Goal: Task Accomplishment & Management: Manage account settings

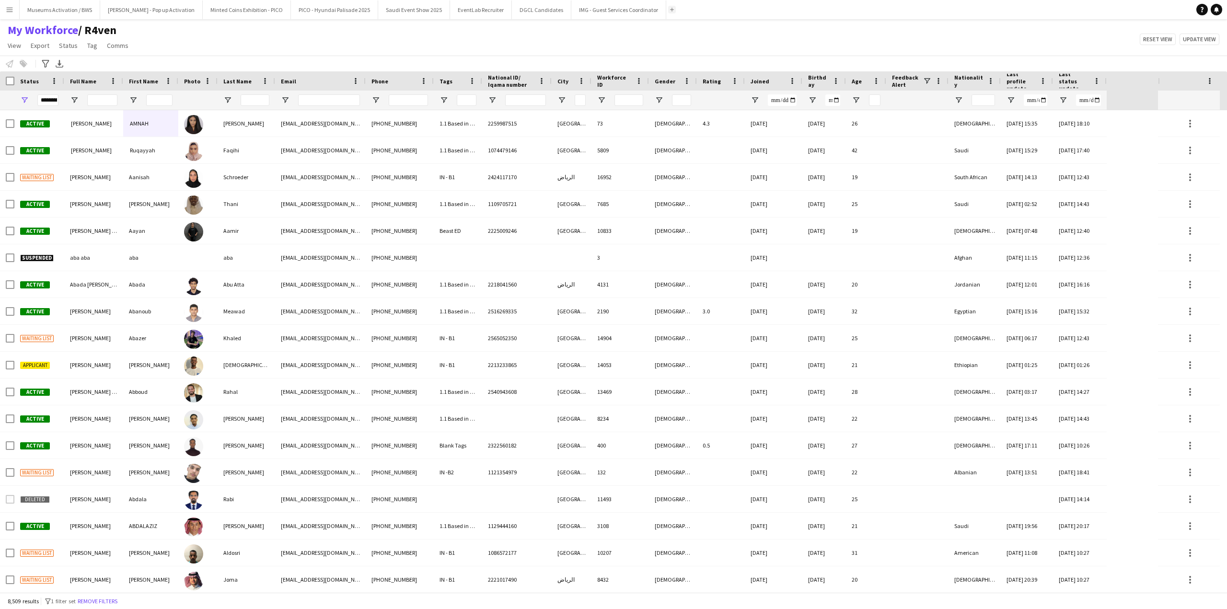
click at [670, 10] on app-icon "Add" at bounding box center [672, 10] width 4 height 4
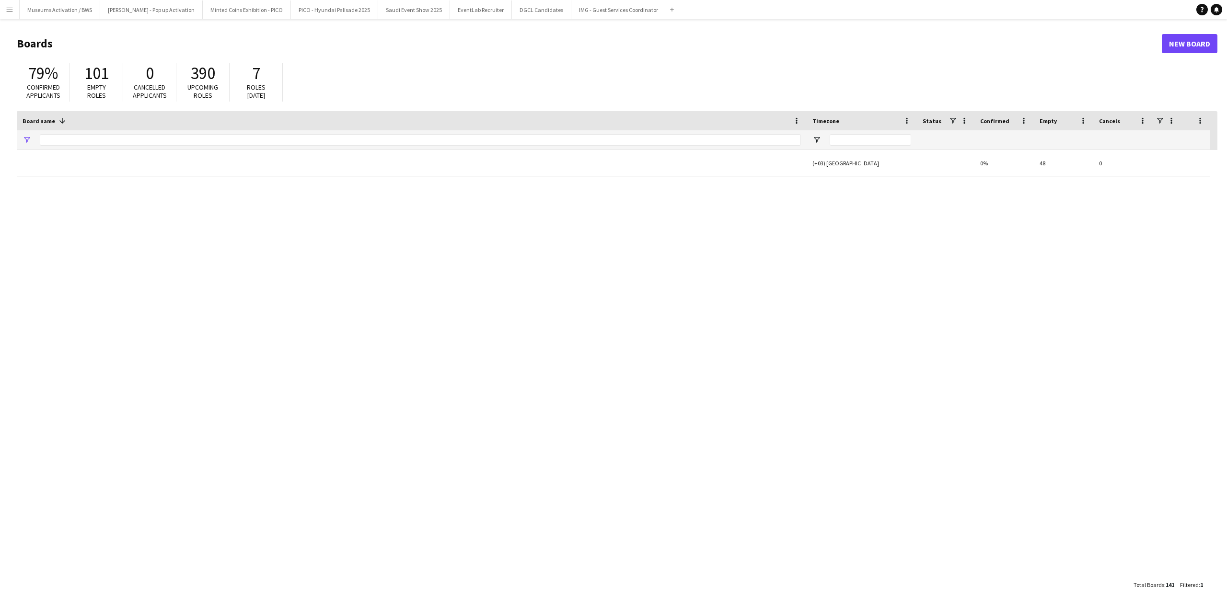
type input "***"
click at [194, 142] on input "***" at bounding box center [420, 140] width 761 height 12
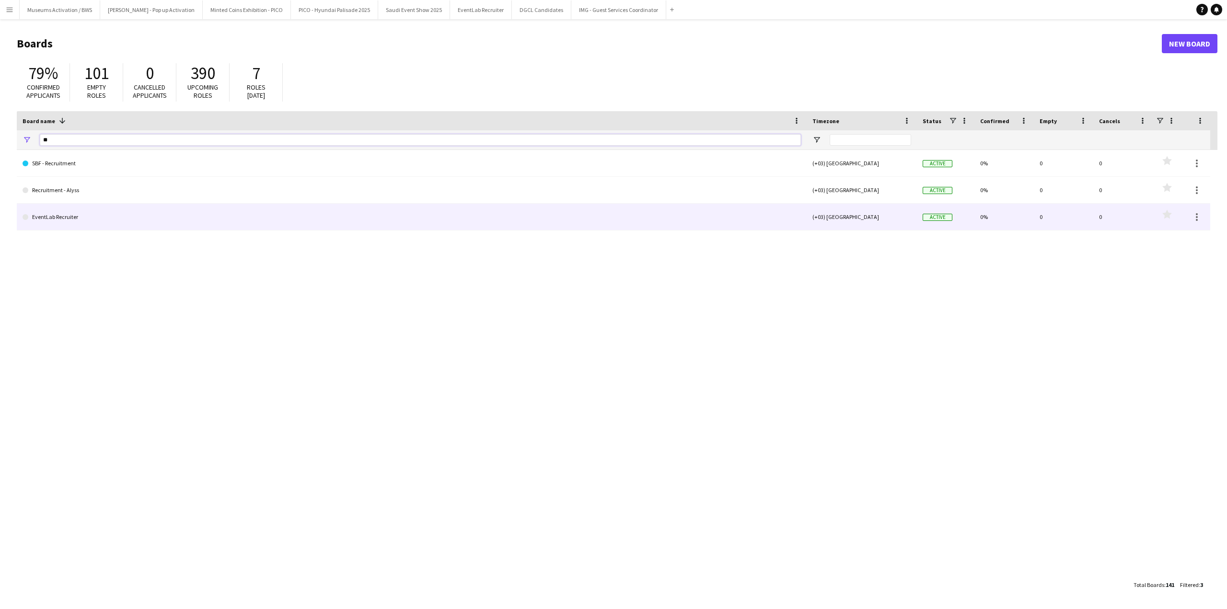
type input "*"
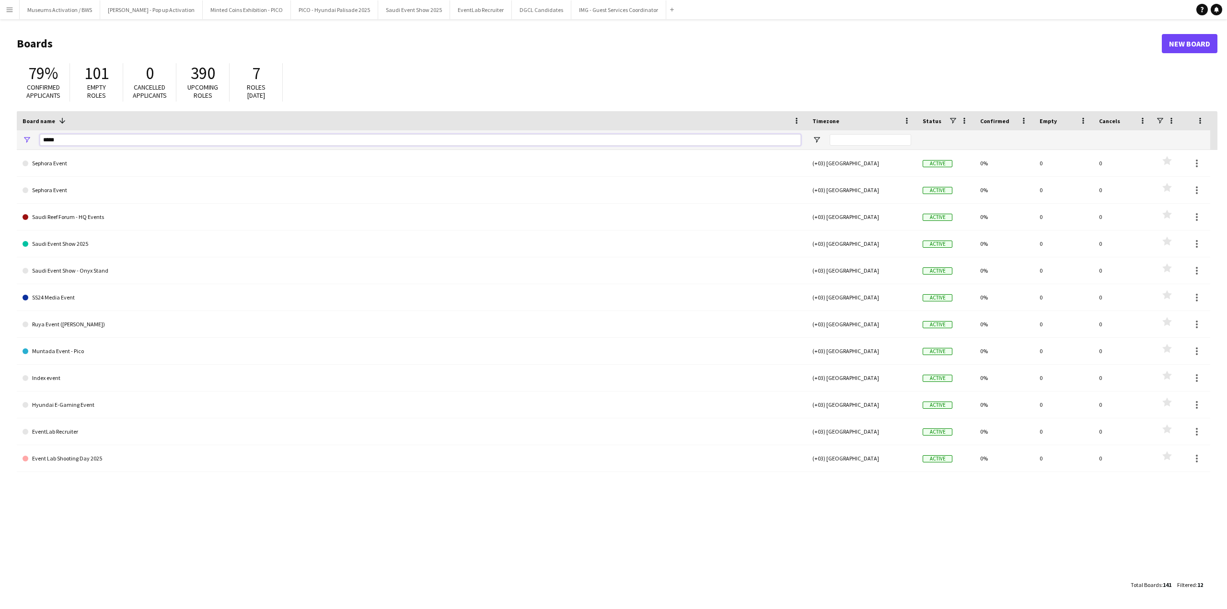
click at [88, 137] on input "*****" at bounding box center [420, 140] width 761 height 12
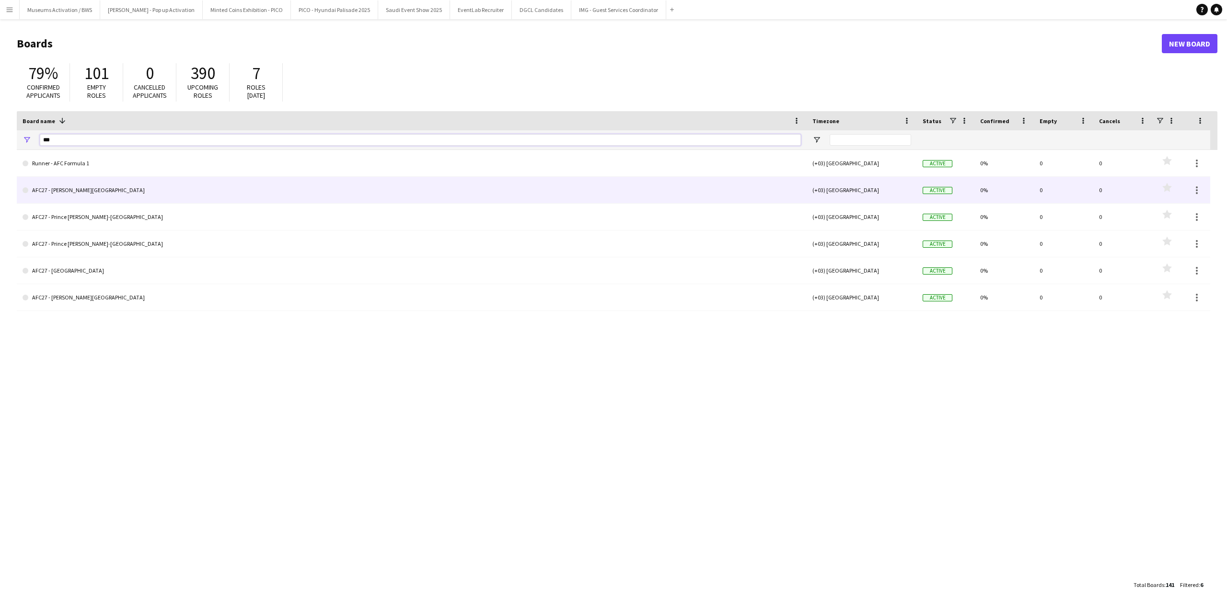
type input "***"
click at [71, 194] on link "AFC27 - [PERSON_NAME][GEOGRAPHIC_DATA]" at bounding box center [412, 190] width 779 height 27
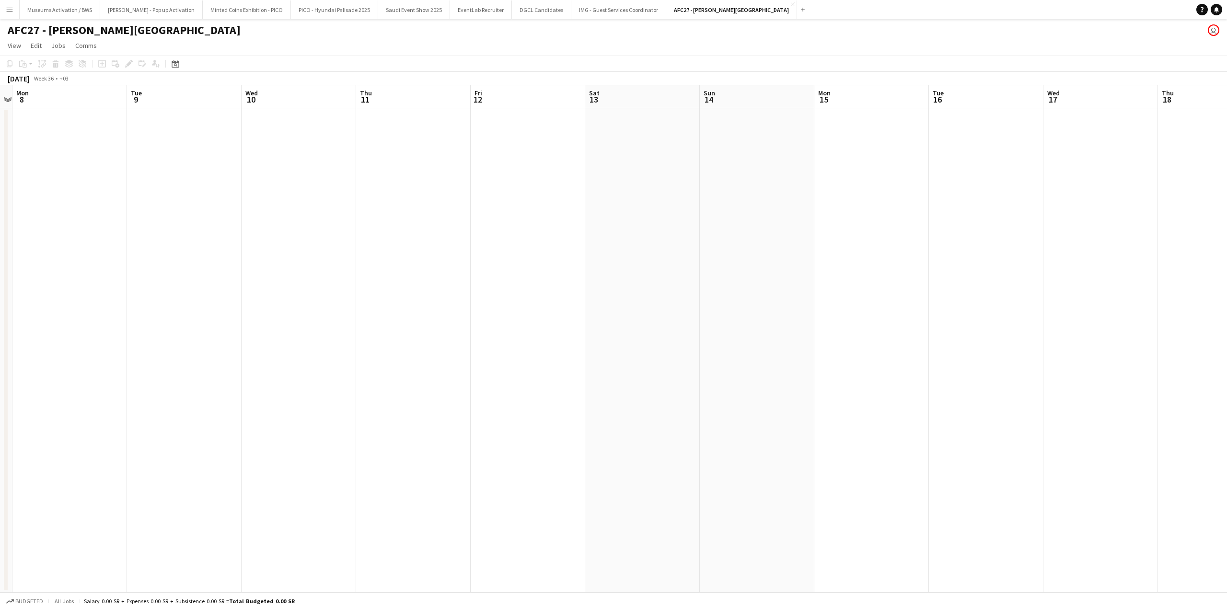
scroll to position [0, 332]
click at [241, 33] on h1 "AFC27 - [PERSON_NAME][GEOGRAPHIC_DATA]" at bounding box center [124, 30] width 233 height 14
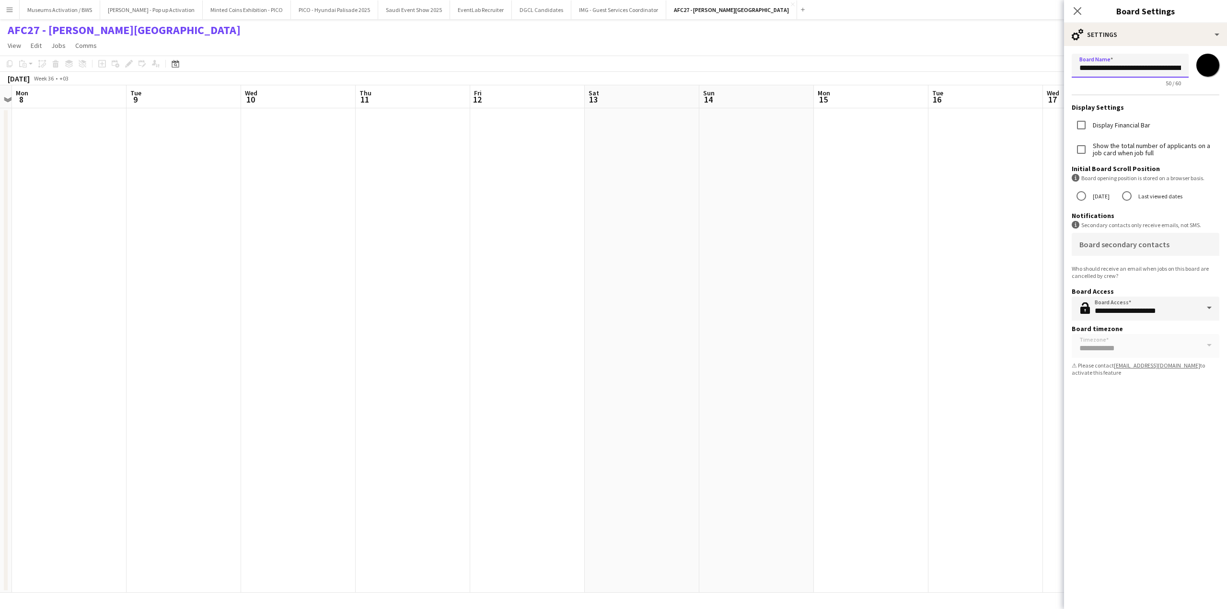
click at [1112, 74] on input "**********" at bounding box center [1130, 66] width 117 height 24
type input "**********"
click at [932, 143] on app-date-cell at bounding box center [986, 350] width 115 height 485
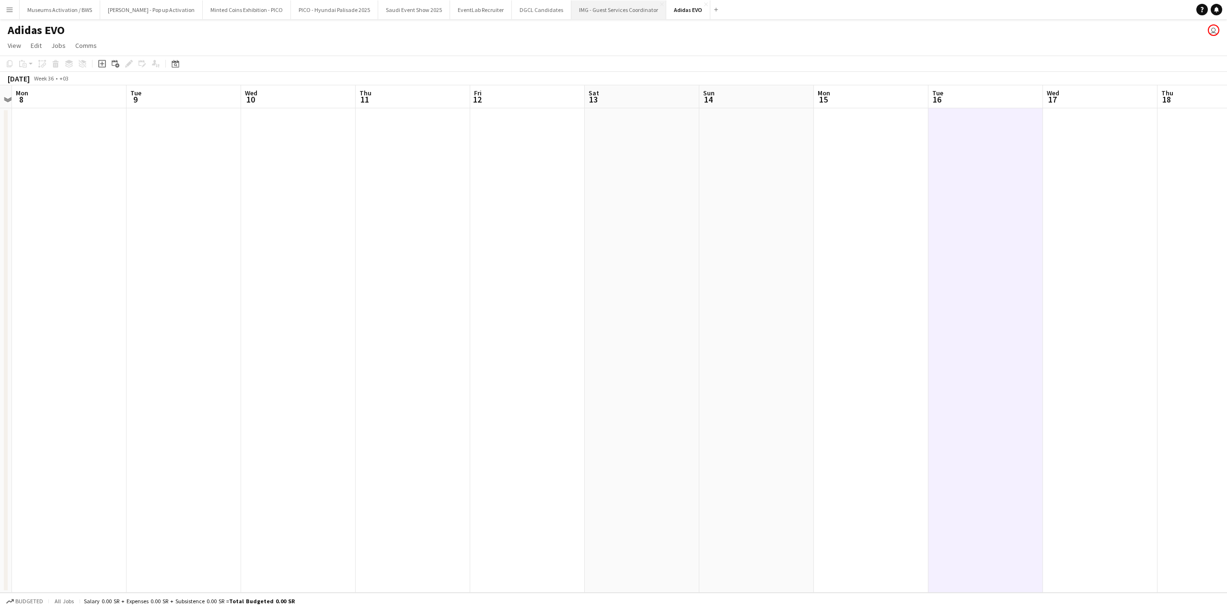
click at [571, 13] on button "IMG - Guest Services Coordinator Close" at bounding box center [618, 9] width 95 height 19
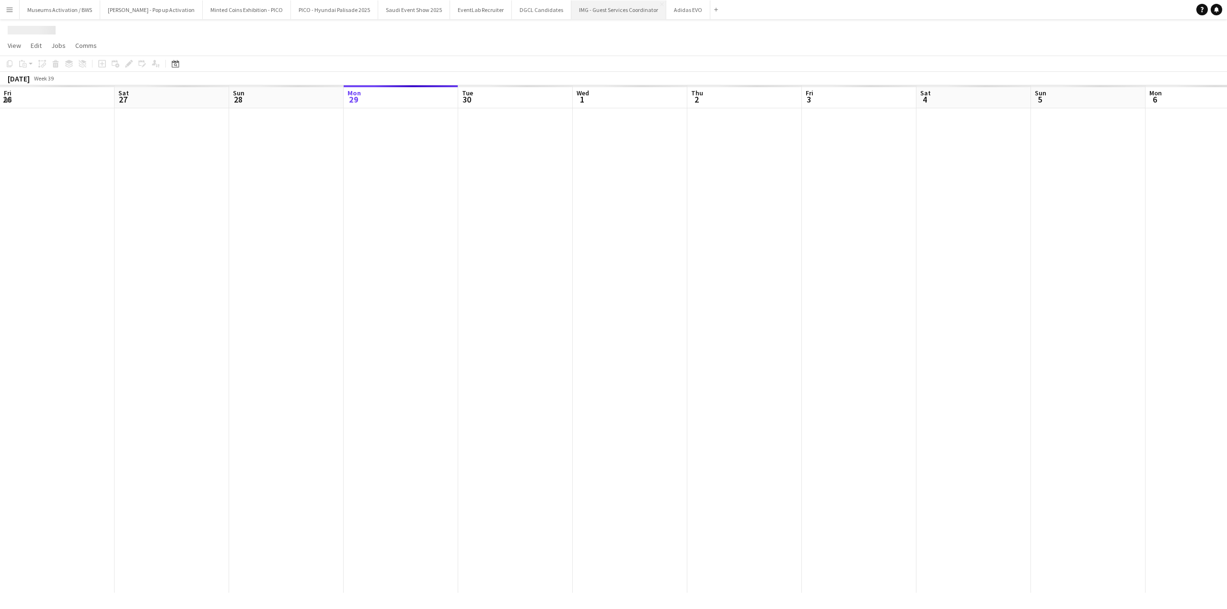
scroll to position [0, 229]
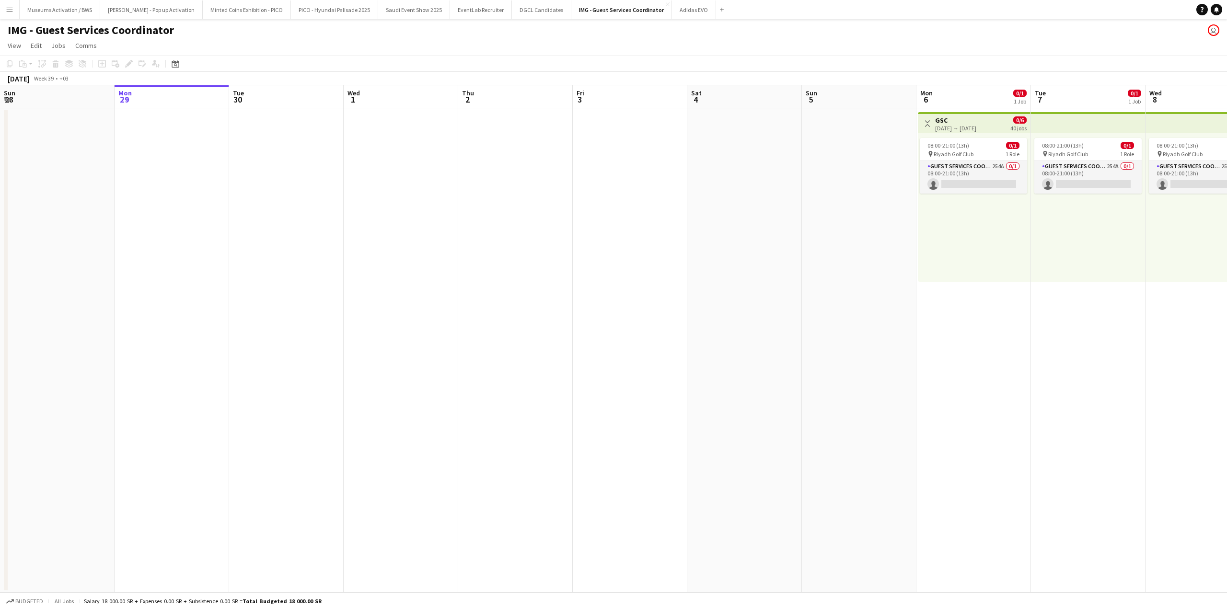
click at [8, 10] on app-icon "Menu" at bounding box center [10, 10] width 8 height 8
click at [129, 55] on link "My Workforce" at bounding box center [145, 52] width 96 height 19
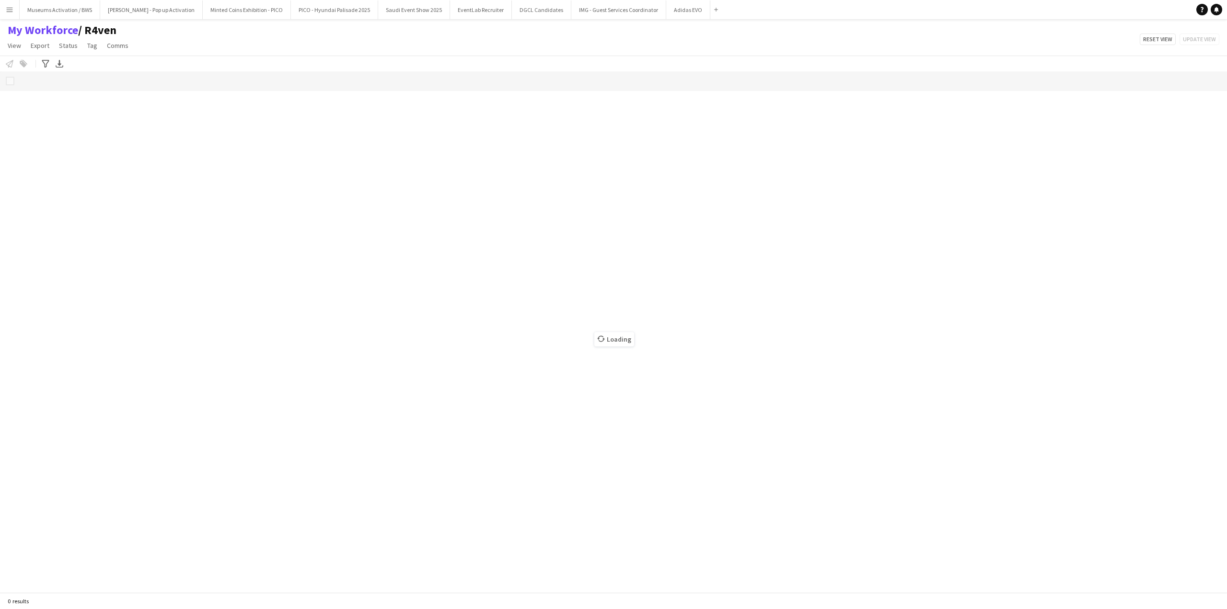
drag, startPoint x: 200, startPoint y: 129, endPoint x: 166, endPoint y: 113, distance: 37.7
click at [166, 113] on div "Loading" at bounding box center [613, 331] width 1227 height 521
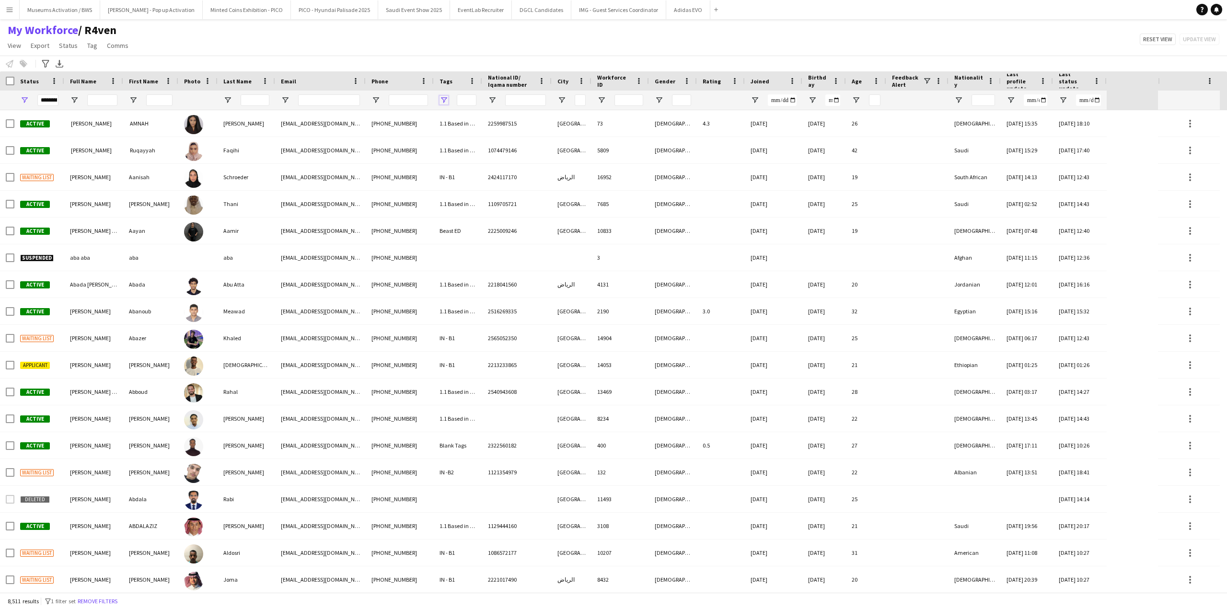
click at [442, 101] on span "Open Filter Menu" at bounding box center [444, 100] width 9 height 9
type input "***"
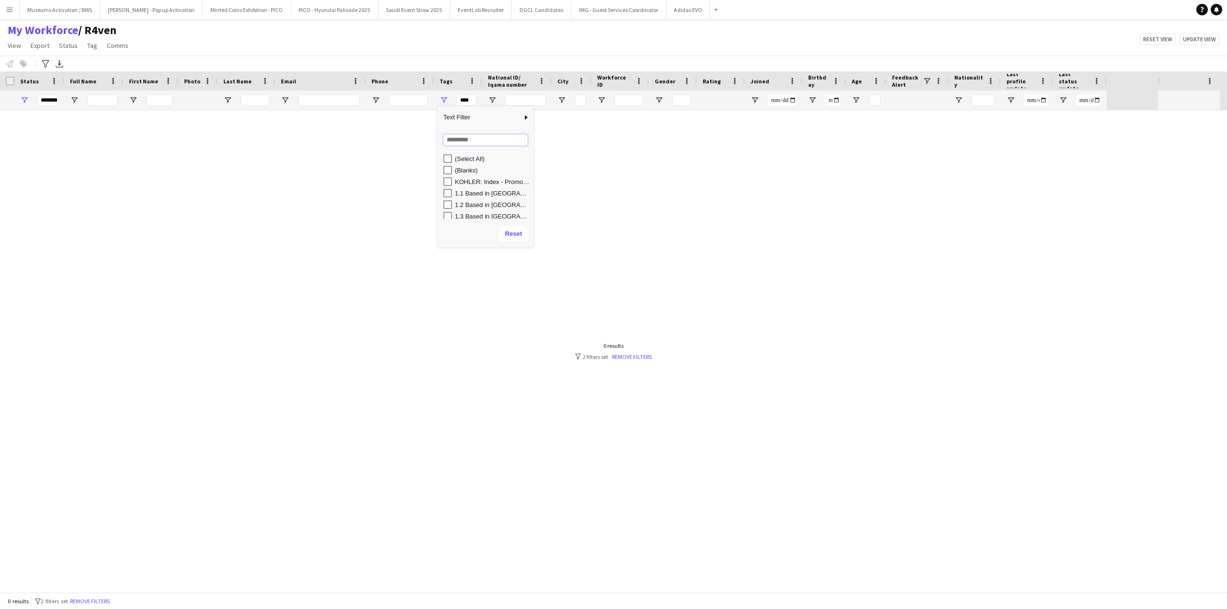
click at [454, 145] on input "Search filter values" at bounding box center [485, 140] width 84 height 12
type input "***"
click at [476, 165] on div "IMG - Shortlisted GSC" at bounding box center [488, 170] width 90 height 12
click at [476, 172] on div "IMG - Shortlisted GSC" at bounding box center [493, 170] width 76 height 7
type input "**********"
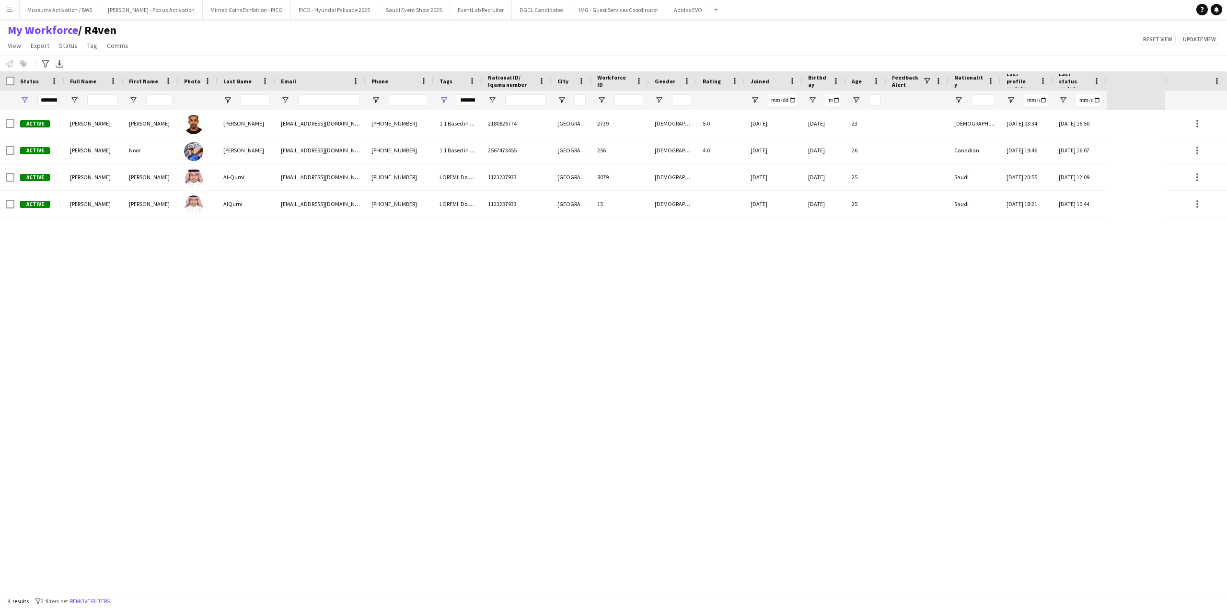
click at [315, 245] on div "Active [PERSON_NAME] [PERSON_NAME] [EMAIL_ADDRESS][DOMAIN_NAME] [PHONE_NUMBER] …" at bounding box center [582, 351] width 1165 height 482
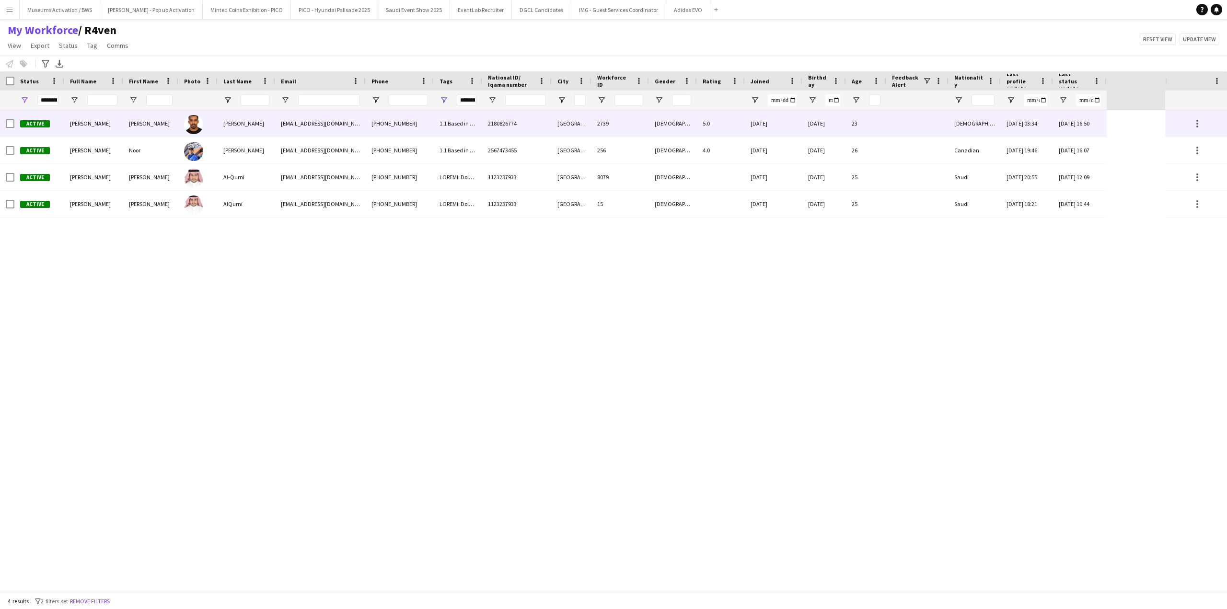
drag, startPoint x: 303, startPoint y: 236, endPoint x: 290, endPoint y: 128, distance: 109.1
click at [290, 128] on div "Active [PERSON_NAME] [PERSON_NAME] [EMAIL_ADDRESS][DOMAIN_NAME] [PHONE_NUMBER] …" at bounding box center [582, 351] width 1165 height 482
click at [290, 128] on div "[EMAIL_ADDRESS][DOMAIN_NAME]" at bounding box center [320, 123] width 91 height 26
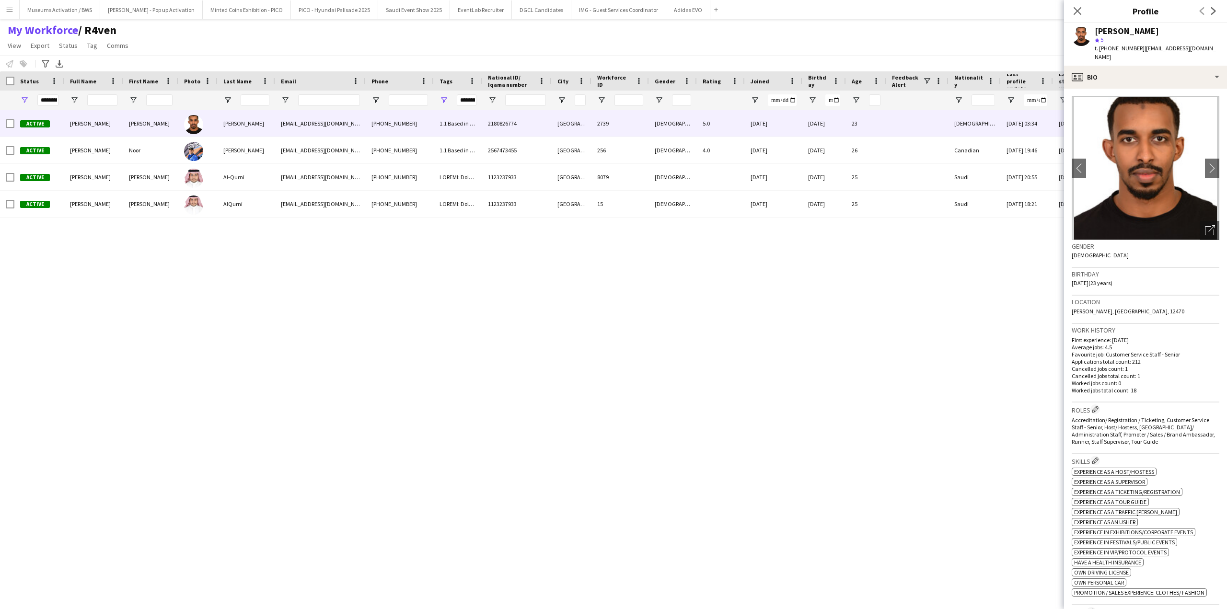
click at [1145, 50] on span "| [EMAIL_ADDRESS][DOMAIN_NAME]" at bounding box center [1155, 53] width 121 height 16
drag, startPoint x: 1145, startPoint y: 50, endPoint x: 1147, endPoint y: 63, distance: 13.6
click at [1147, 63] on div "[PERSON_NAME] star 5 t. [PHONE_NUMBER] | [EMAIL_ADDRESS][DOMAIN_NAME]" at bounding box center [1145, 44] width 163 height 43
copy app-crew-profile "[EMAIL_ADDRESS][DOMAIN_NAME] profile"
click at [1110, 31] on div "[PERSON_NAME]" at bounding box center [1127, 31] width 64 height 9
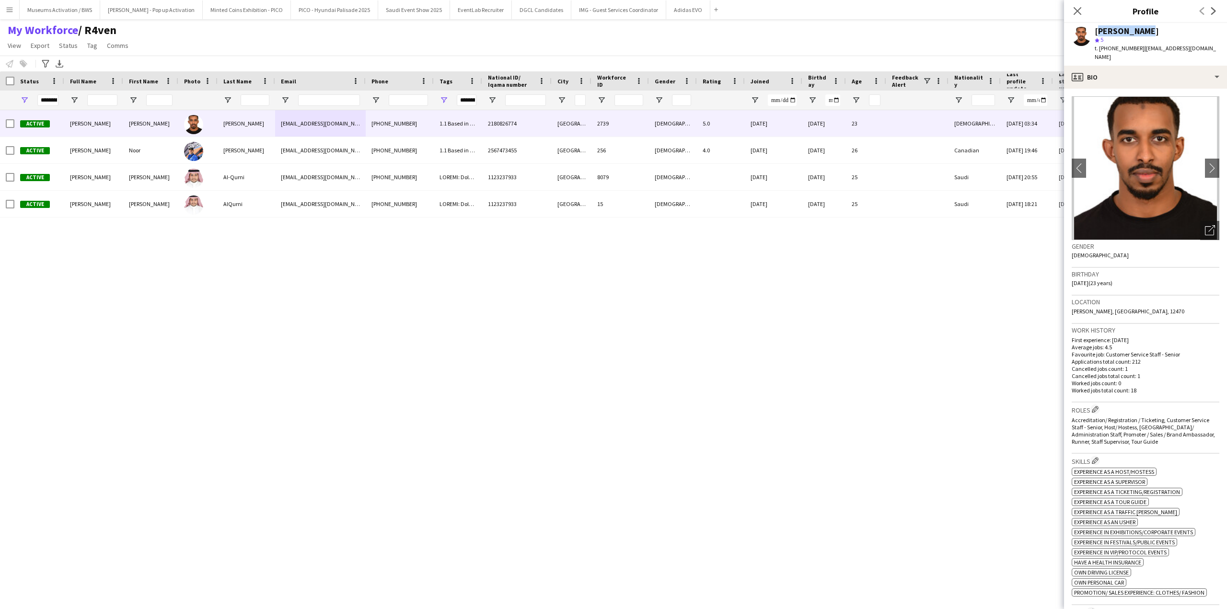
click at [1110, 31] on div "[PERSON_NAME]" at bounding box center [1127, 31] width 64 height 9
drag, startPoint x: 1110, startPoint y: 31, endPoint x: 1111, endPoint y: 48, distance: 17.3
click at [1111, 48] on div "[PERSON_NAME] star 5 t. [PHONE_NUMBER] | [EMAIL_ADDRESS][DOMAIN_NAME]" at bounding box center [1157, 44] width 125 height 35
click at [1111, 48] on span "t. [PHONE_NUMBER]" at bounding box center [1120, 48] width 50 height 7
click at [384, 12] on button "Saudi Event Show 2025 Close" at bounding box center [414, 9] width 72 height 19
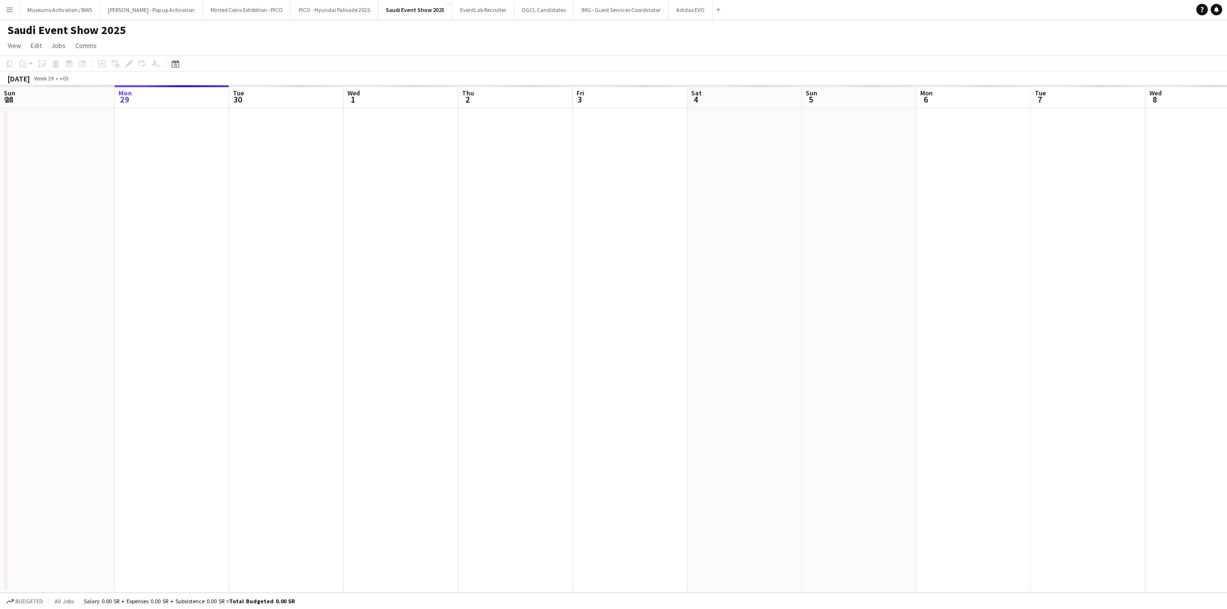
drag, startPoint x: 206, startPoint y: 230, endPoint x: 550, endPoint y: 198, distance: 346.2
click at [555, 198] on app-calendar-viewport "Fri 26 Sat 27 Sun 28 Mon 29 Tue 30 Wed 1 Thu 2 Fri 3 Sat 4 Sun 5 Mon 6 Tue 7 We…" at bounding box center [613, 339] width 1227 height 508
drag, startPoint x: 431, startPoint y: 221, endPoint x: 497, endPoint y: 203, distance: 67.8
click at [499, 203] on app-calendar-viewport "Mon 22 Tue 23 Wed 24 Thu 25 Fri 26 Sat 27 Sun 28 Mon 29 Tue 30 Wed 1 Thu 2 Fri …" at bounding box center [613, 339] width 1227 height 508
drag, startPoint x: 264, startPoint y: 227, endPoint x: 501, endPoint y: 208, distance: 237.6
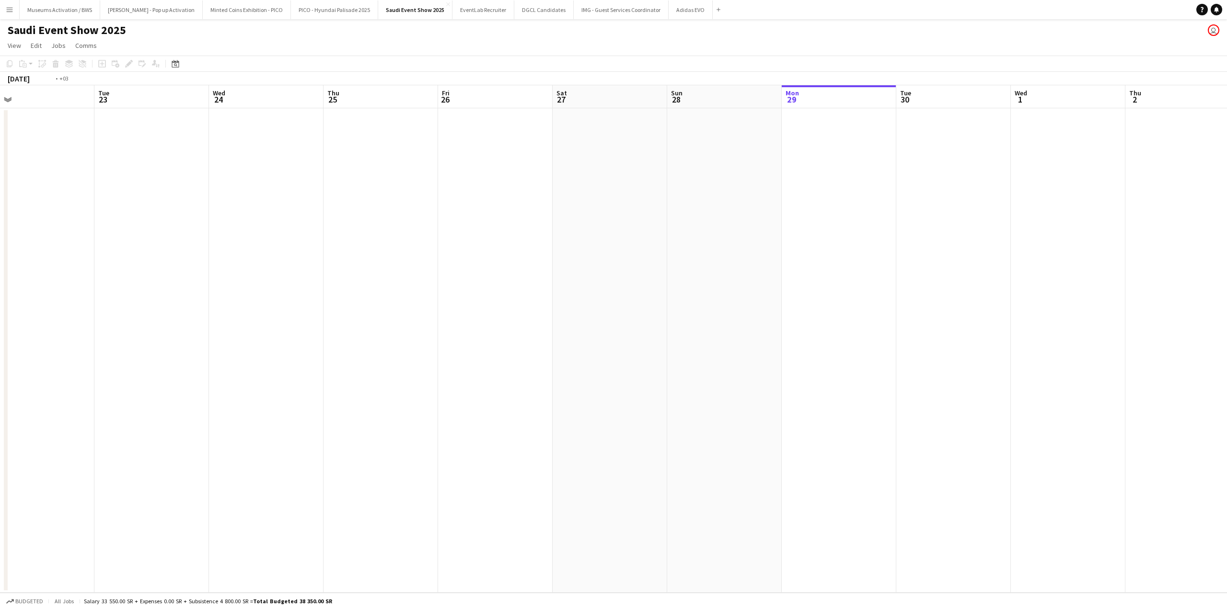
click at [516, 207] on app-calendar-viewport "Sat 20 Sun 21 Mon 22 Tue 23 Wed 24 Thu 25 Fri 26 Sat 27 Sun 28 Mon 29 Tue 30 We…" at bounding box center [613, 339] width 1227 height 508
drag, startPoint x: 353, startPoint y: 220, endPoint x: 410, endPoint y: 219, distance: 56.6
click at [483, 209] on app-calendar-viewport "Thu 18 Fri 19 Sat 20 Sun 21 Mon 22 Tue 23 Wed 24 Thu 25 Fri 26 Sat 27 Sun 28 Mo…" at bounding box center [613, 339] width 1227 height 508
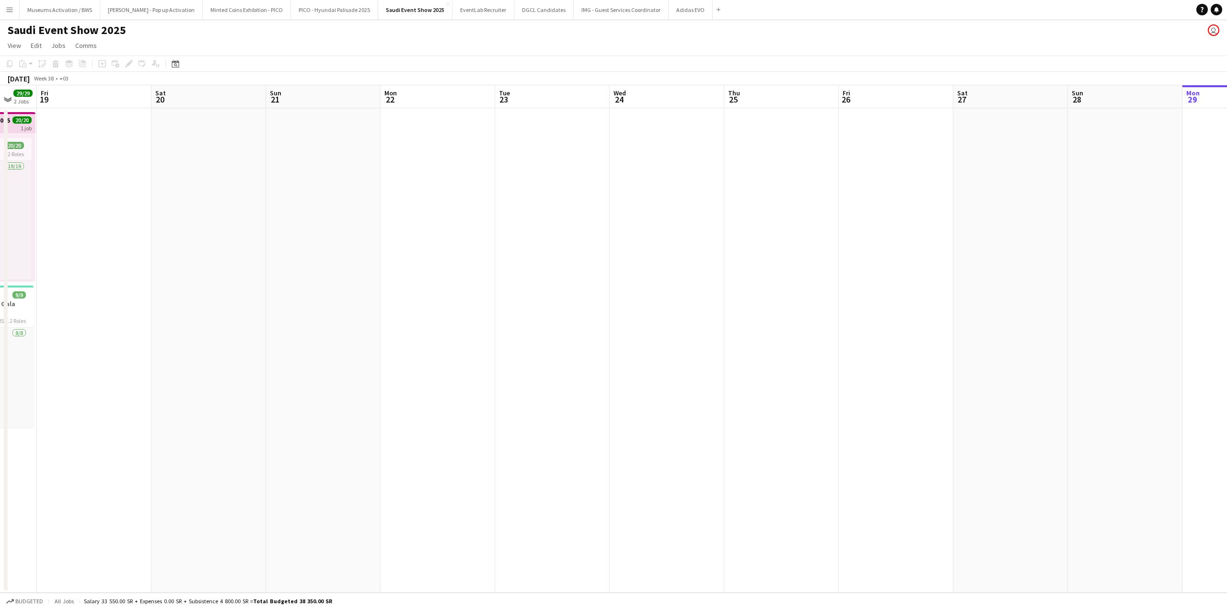
click at [512, 212] on app-calendar-viewport "Tue 16 Wed 17 Thu 18 29/29 2 Jobs Fri 19 Sat 20 Sun 21 Mon 22 Tue 23 Wed 24 Thu…" at bounding box center [613, 339] width 1227 height 508
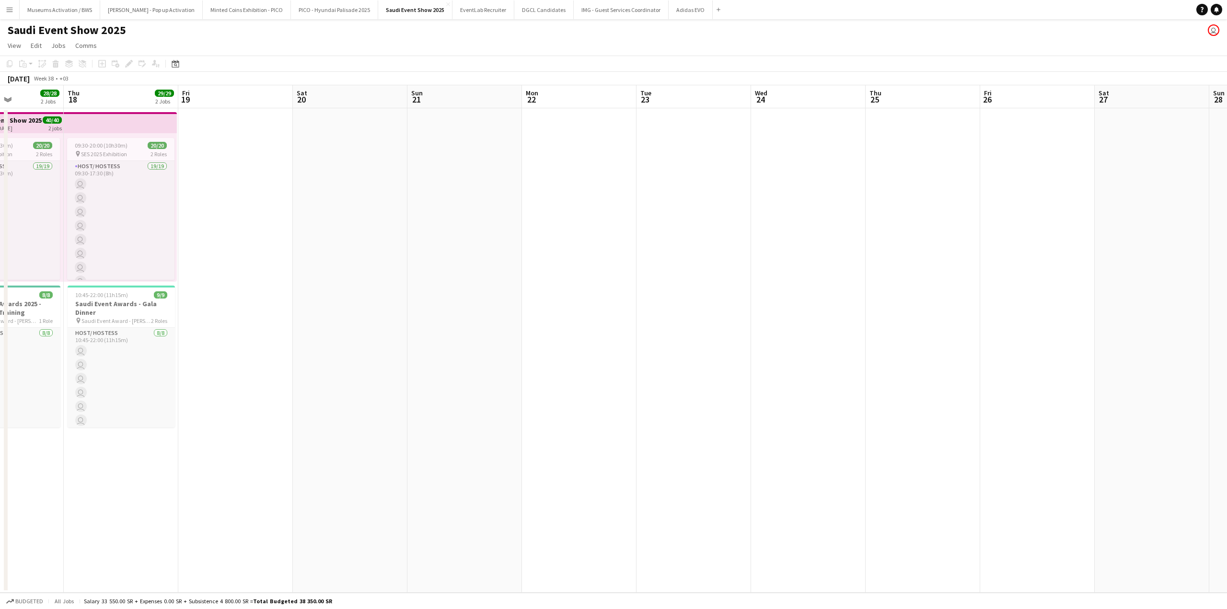
drag, startPoint x: 378, startPoint y: 212, endPoint x: 594, endPoint y: 203, distance: 216.9
click at [597, 202] on app-calendar-viewport "Mon 15 Tue 16 20/20 1 Job Wed 17 28/28 2 Jobs Thu 18 29/29 2 Jobs Fri 19 Sat 20…" at bounding box center [613, 339] width 1227 height 508
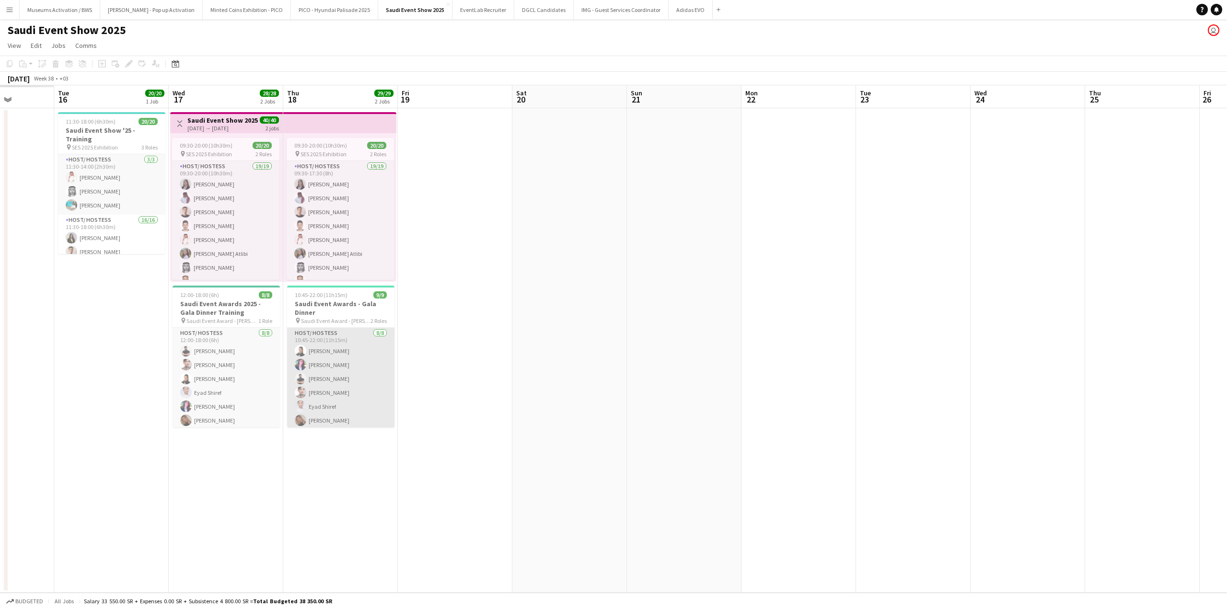
click at [311, 372] on app-card-role "Host/ Hostess [DATE] 10:45-22:00 (11h15m) [PERSON_NAME] Hala [PERSON_NAME] Shaq…" at bounding box center [340, 394] width 107 height 133
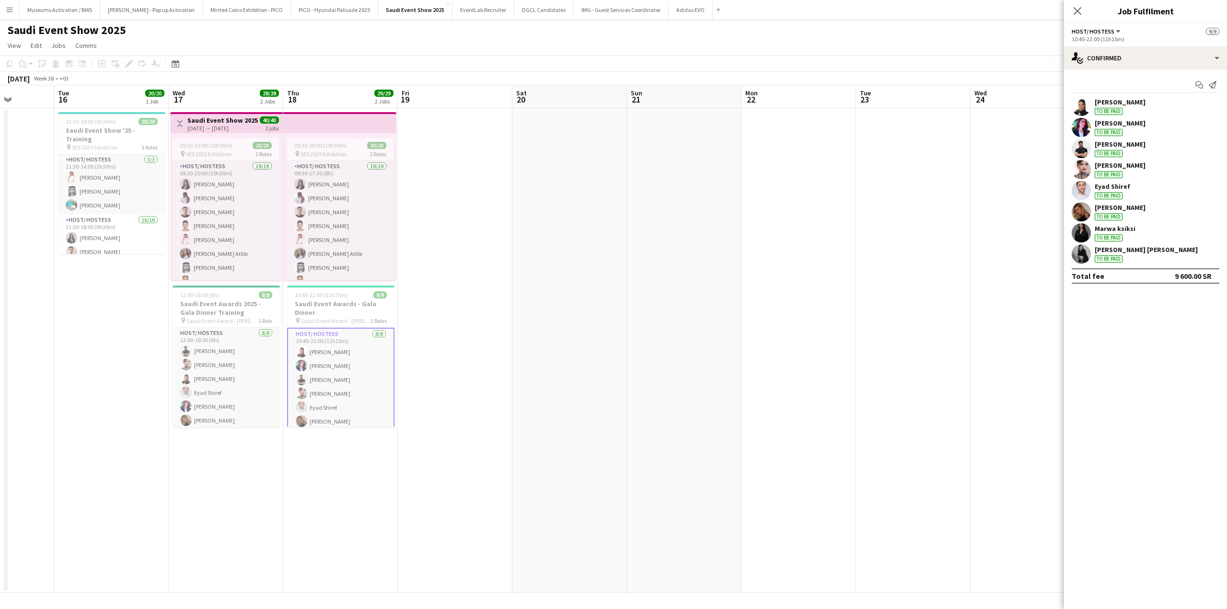
click at [1128, 153] on div "[PERSON_NAME] To be paid" at bounding box center [1120, 148] width 51 height 17
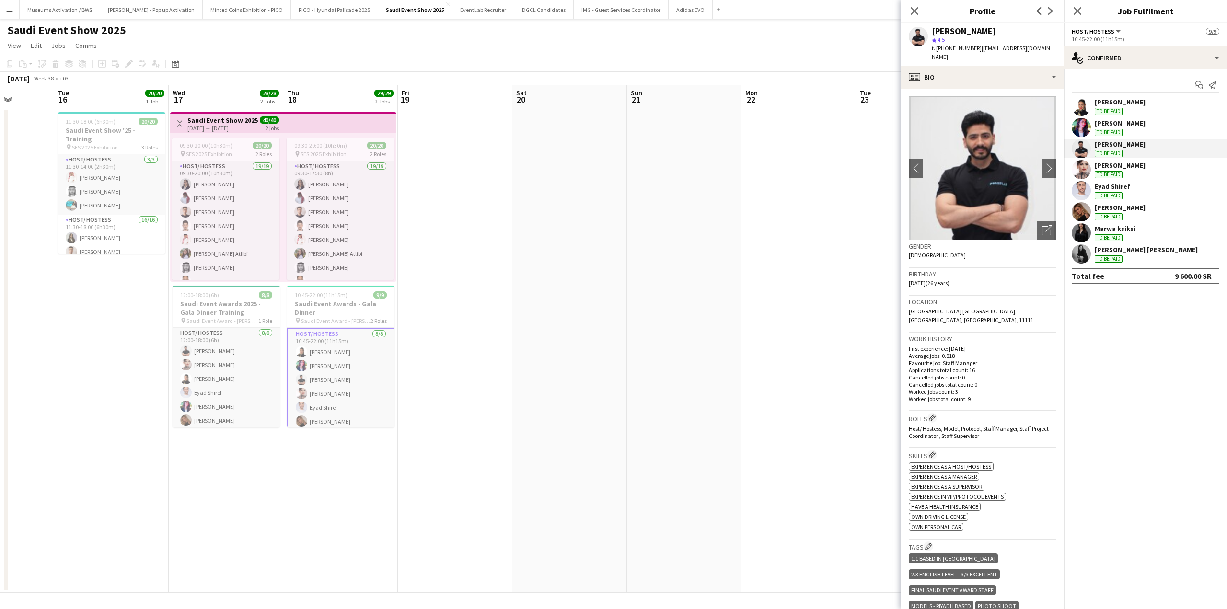
click at [1124, 168] on div "[PERSON_NAME]" at bounding box center [1120, 165] width 51 height 9
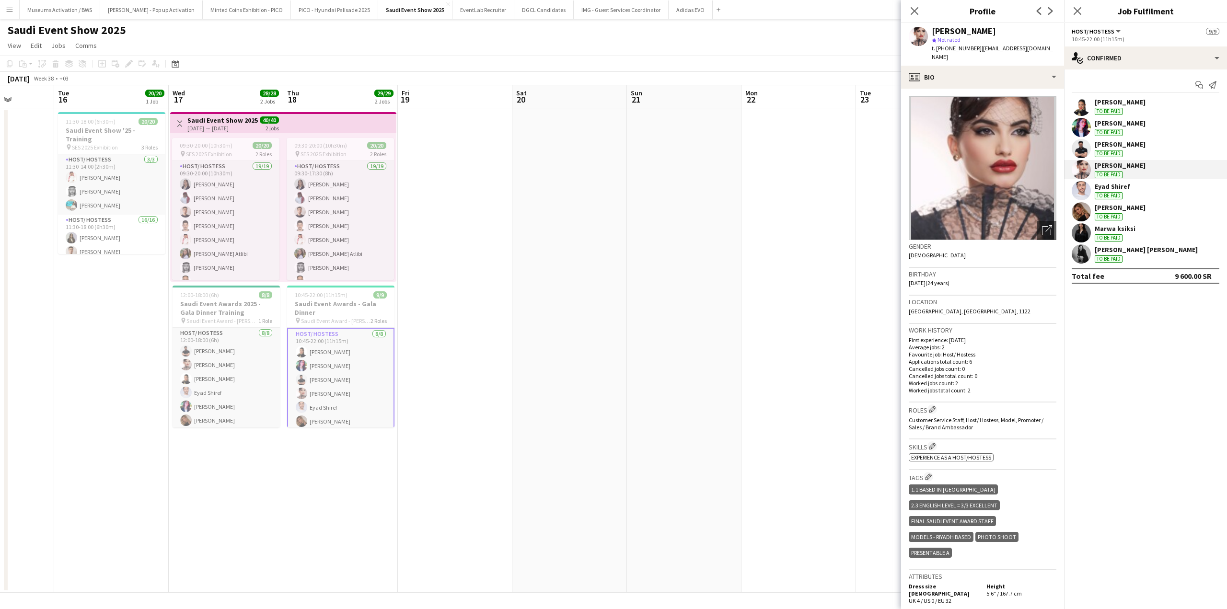
click at [996, 270] on h3 "Birthday" at bounding box center [983, 274] width 148 height 9
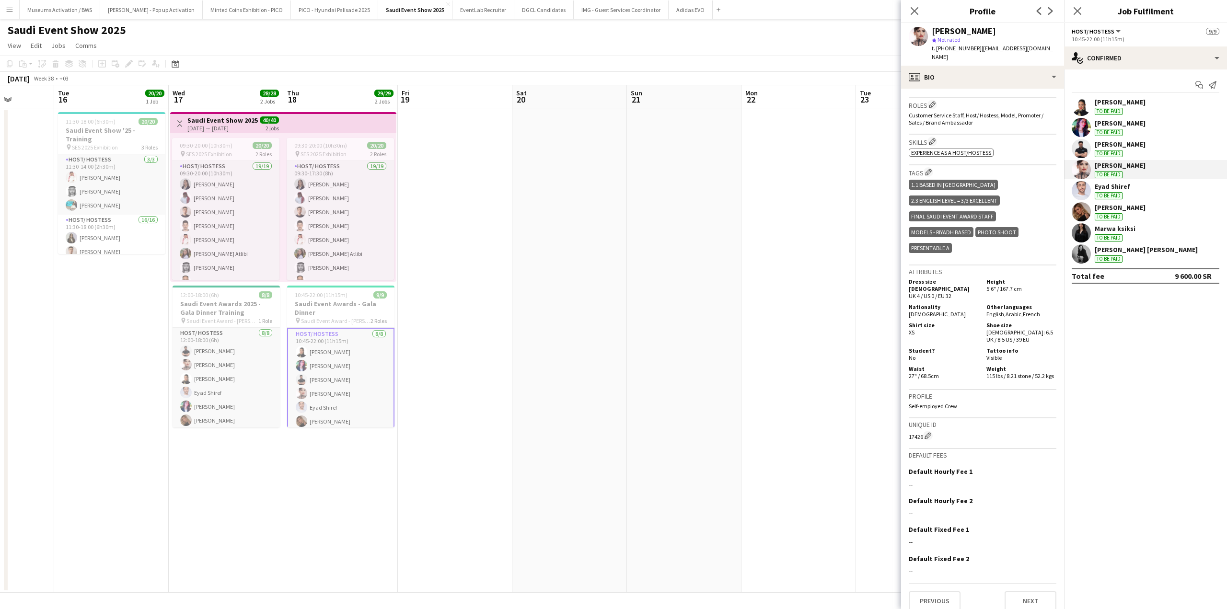
scroll to position [0, 0]
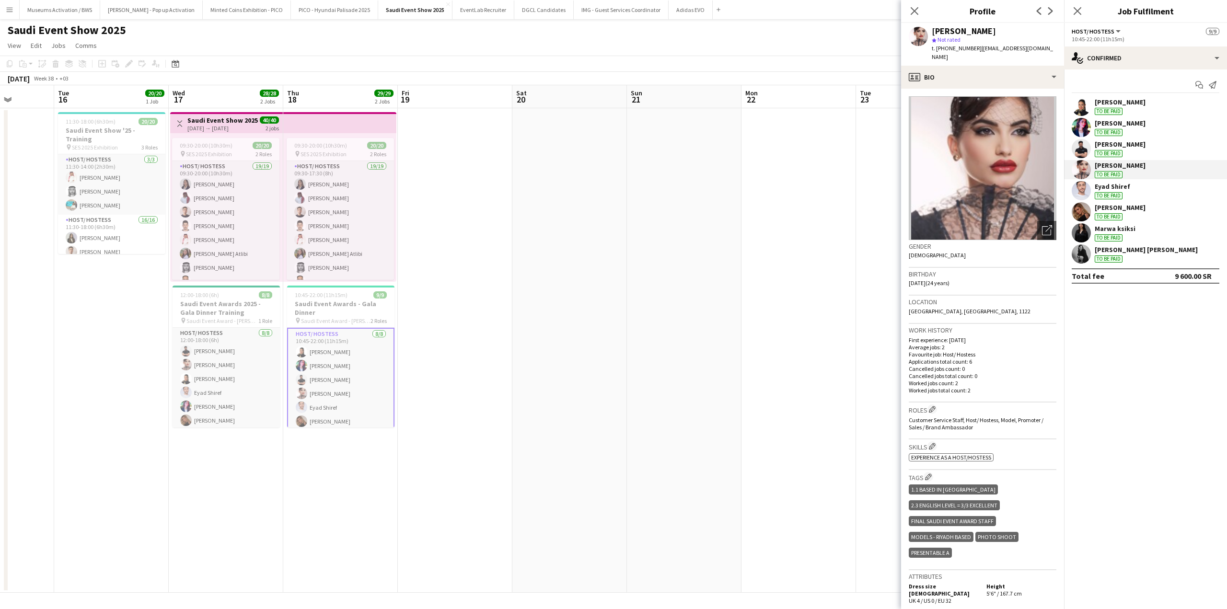
click at [1109, 224] on div "Marwa ksiksi" at bounding box center [1115, 228] width 41 height 9
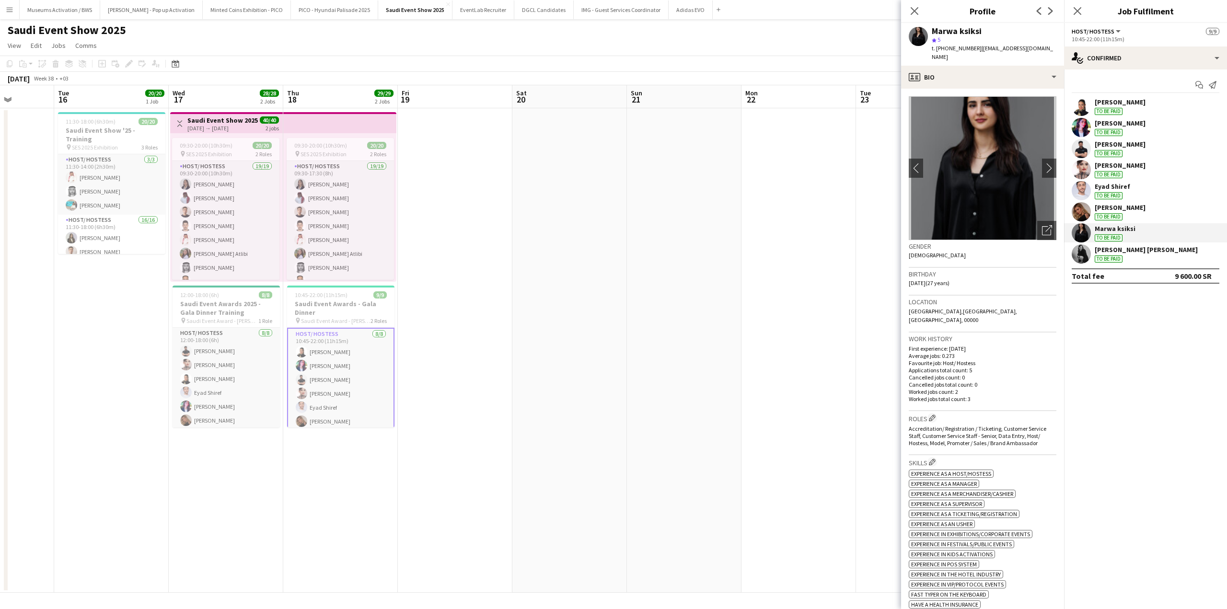
click at [1109, 211] on div "[PERSON_NAME]" at bounding box center [1120, 207] width 51 height 9
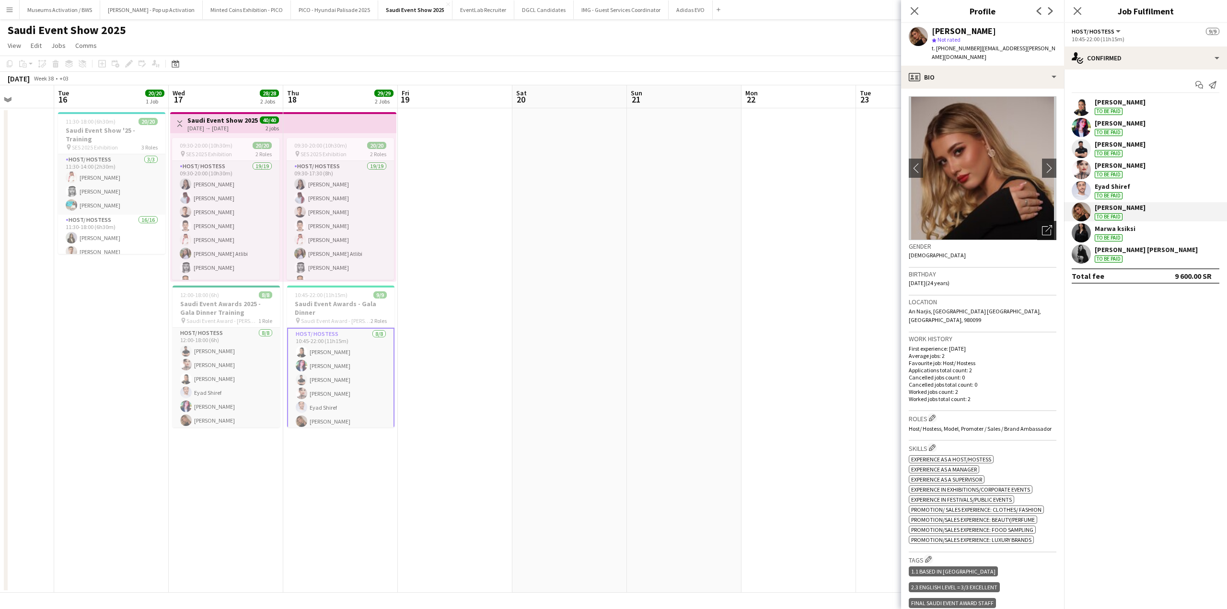
click at [1046, 225] on icon at bounding box center [1049, 228] width 7 height 7
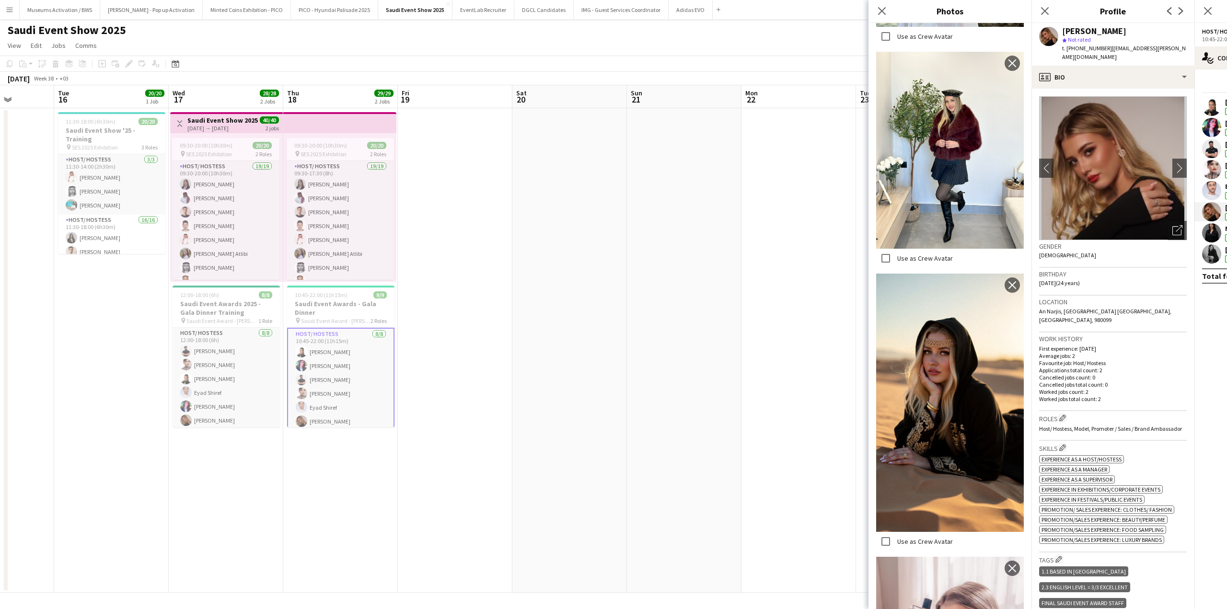
scroll to position [974, 0]
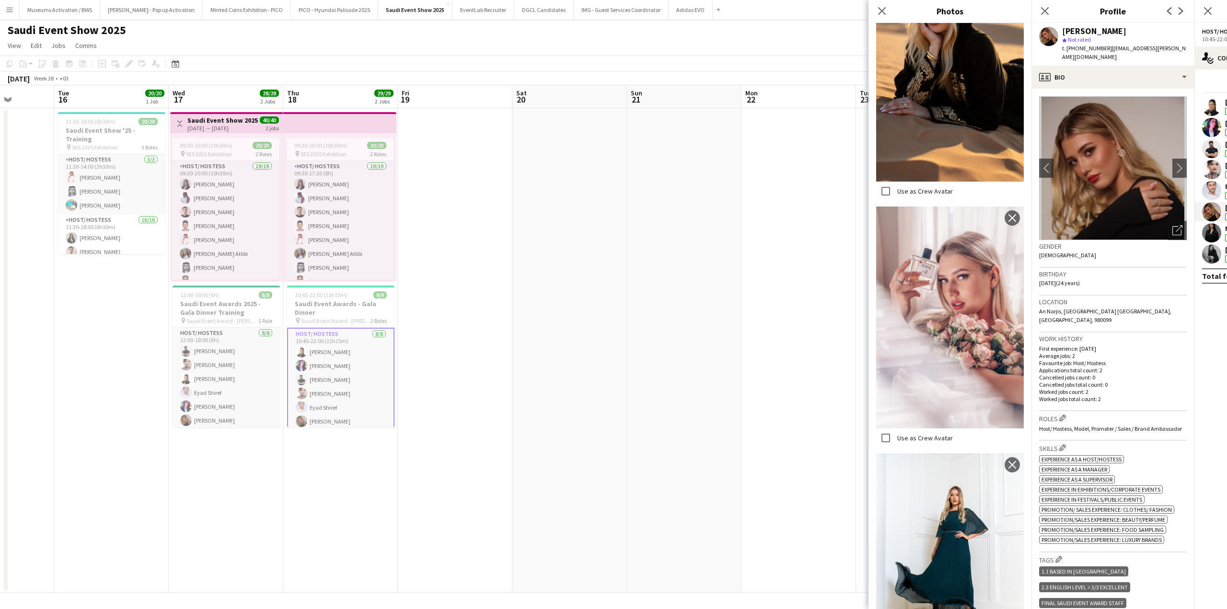
click at [1093, 312] on div "Location [GEOGRAPHIC_DATA], [GEOGRAPHIC_DATA] [GEOGRAPHIC_DATA], [GEOGRAPHIC_DA…" at bounding box center [1113, 314] width 148 height 37
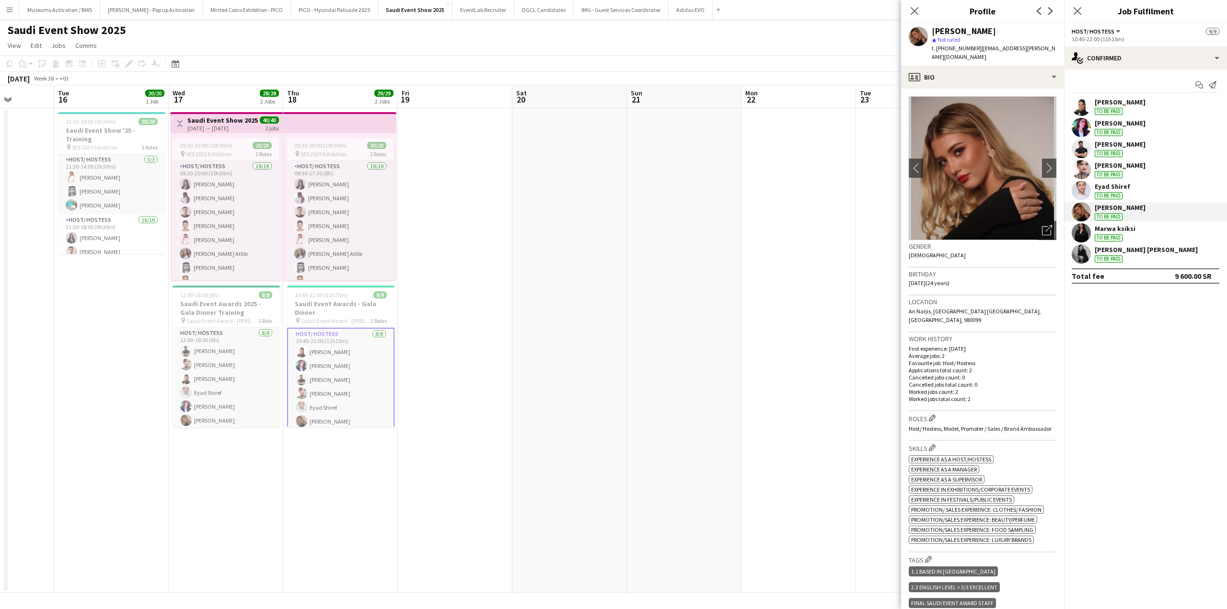
click at [1095, 233] on div "Marwa ksiksi" at bounding box center [1115, 228] width 41 height 9
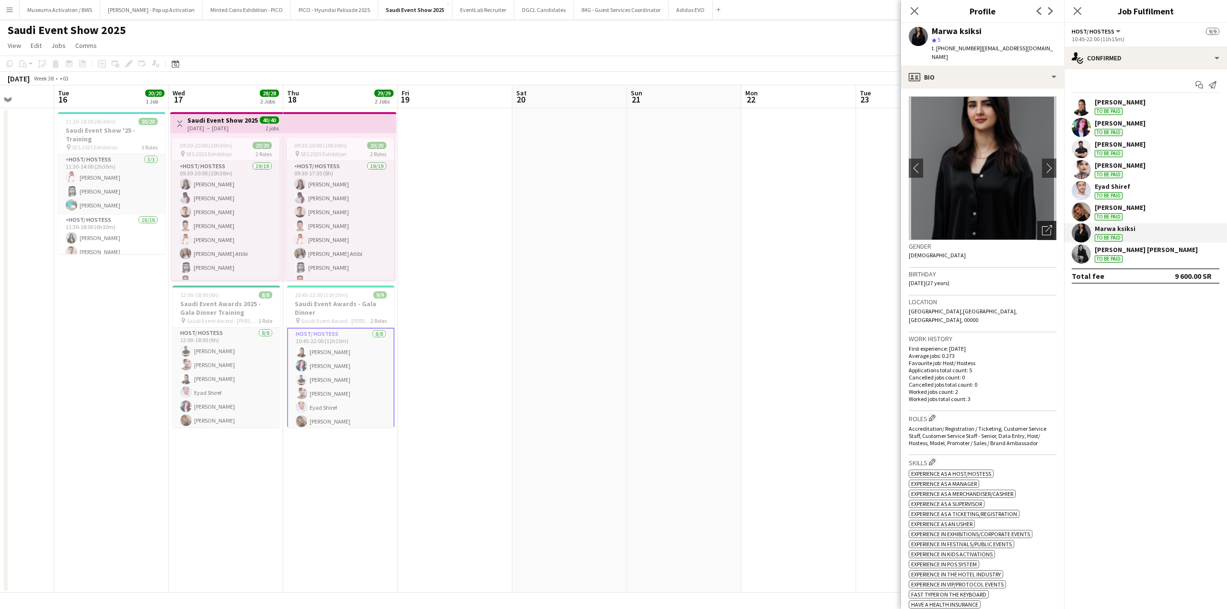
click at [1037, 222] on div "Open photos pop-in" at bounding box center [1046, 230] width 19 height 19
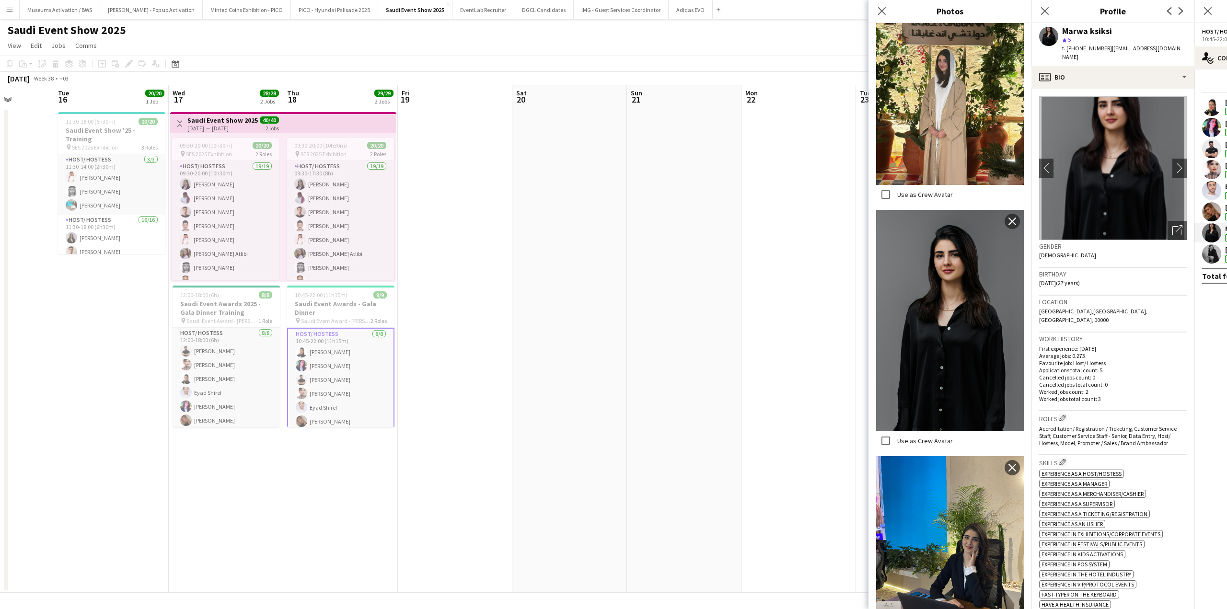
scroll to position [700, 0]
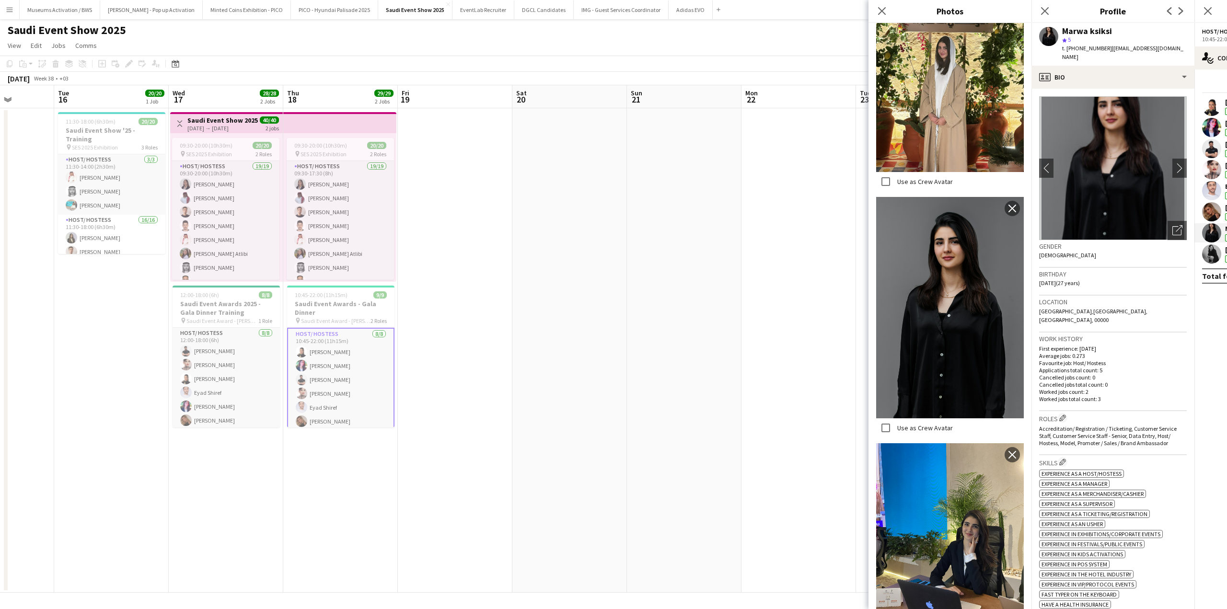
click at [1062, 360] on p "Favourite job: Host/ Hostess" at bounding box center [1113, 363] width 148 height 7
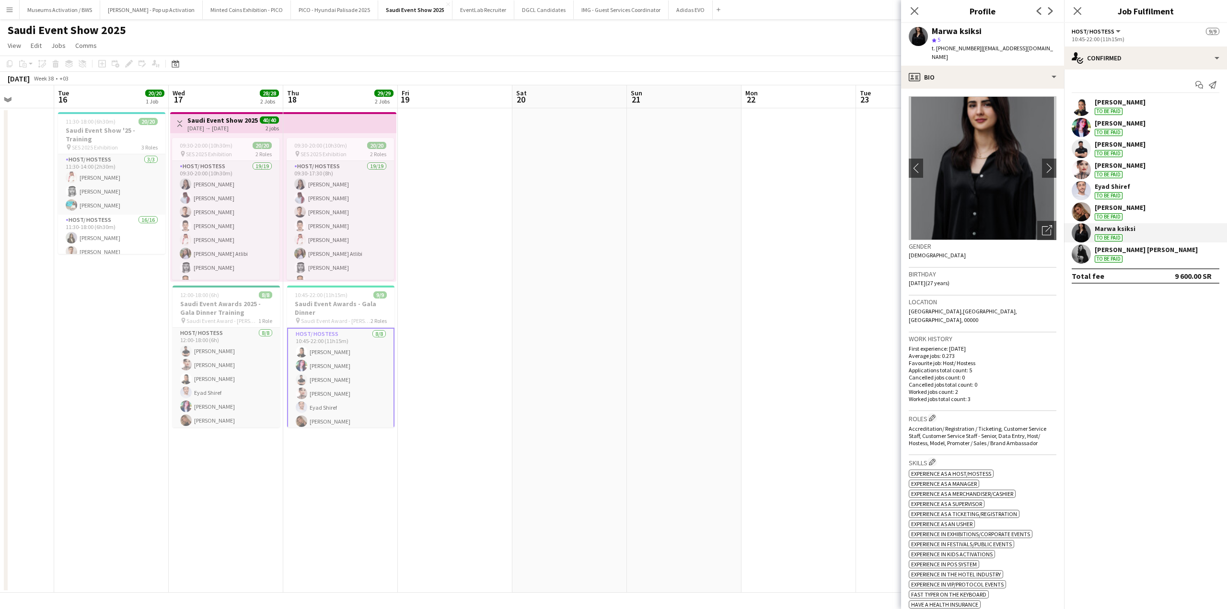
click at [1112, 165] on div "[PERSON_NAME]" at bounding box center [1120, 165] width 51 height 9
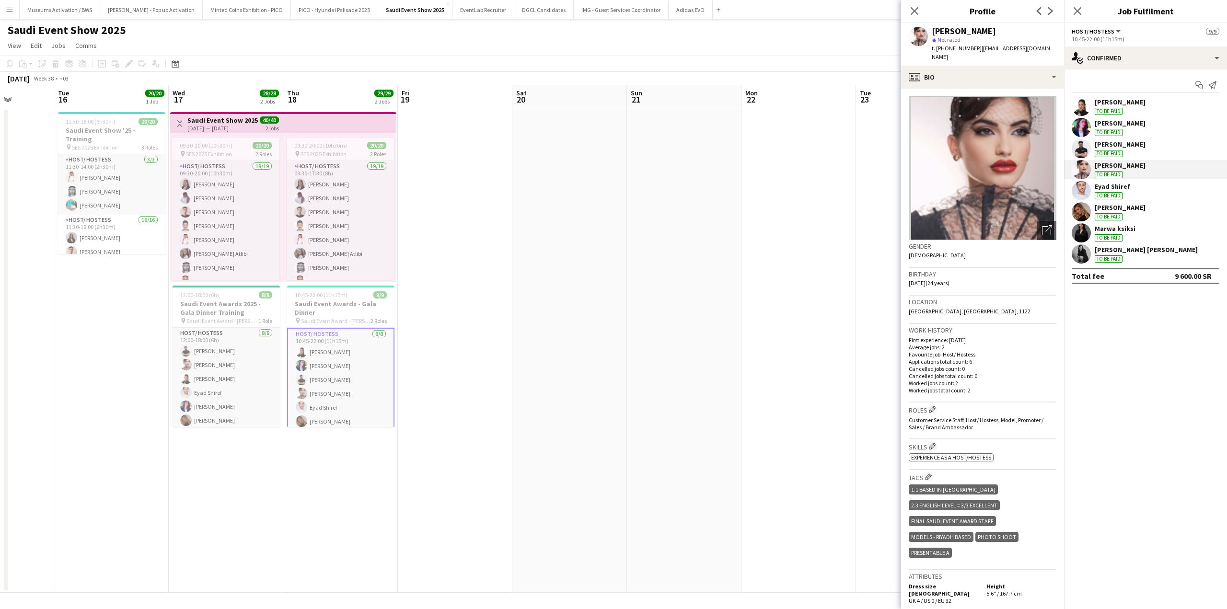
click at [1113, 146] on div "[PERSON_NAME]" at bounding box center [1120, 144] width 51 height 9
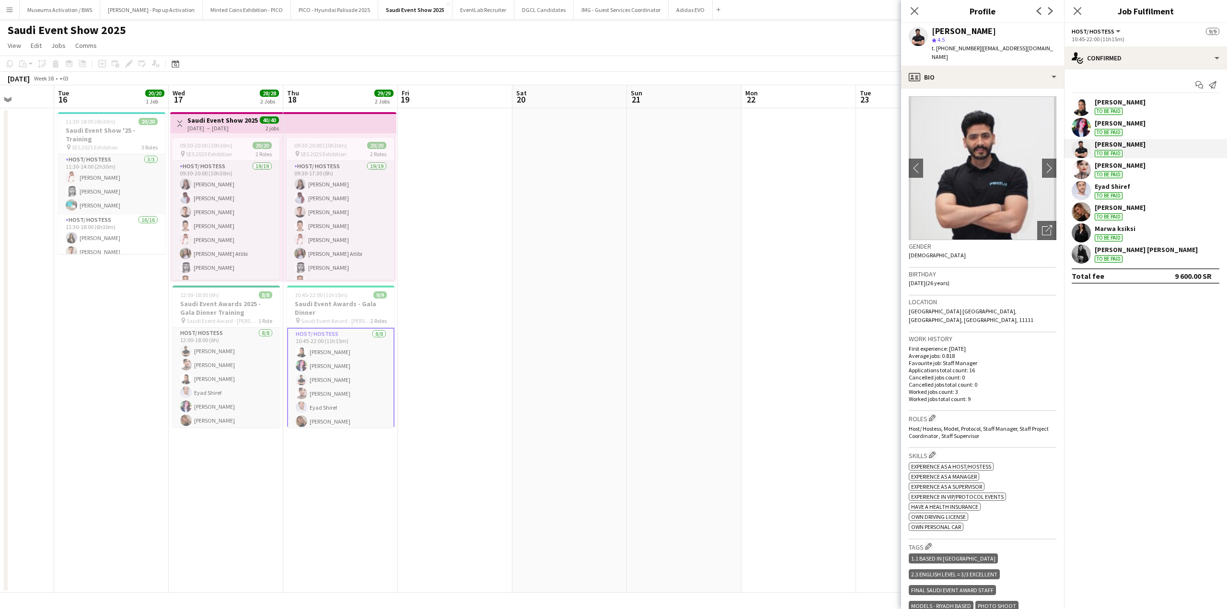
click at [584, 159] on app-date-cell at bounding box center [570, 350] width 115 height 485
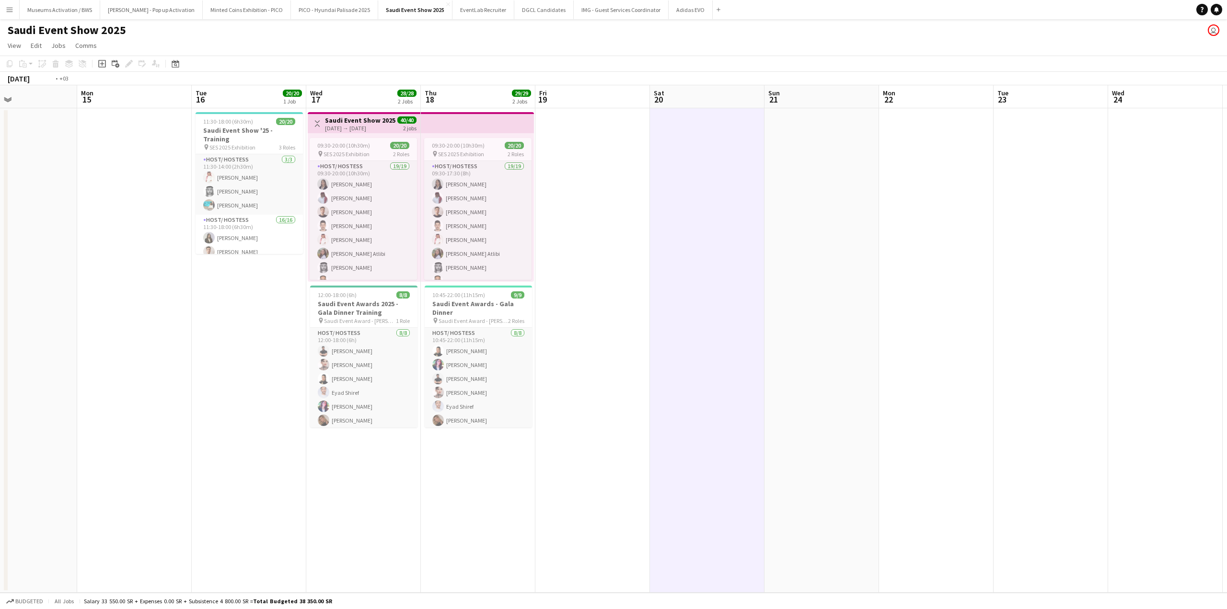
drag, startPoint x: 441, startPoint y: 242, endPoint x: 709, endPoint y: 202, distance: 270.9
click at [706, 203] on app-calendar-viewport "Sat 13 Sun 14 Mon 15 Tue 16 20/20 1 Job Wed 17 28/28 2 Jobs Thu 18 29/29 2 Jobs…" at bounding box center [613, 339] width 1227 height 508
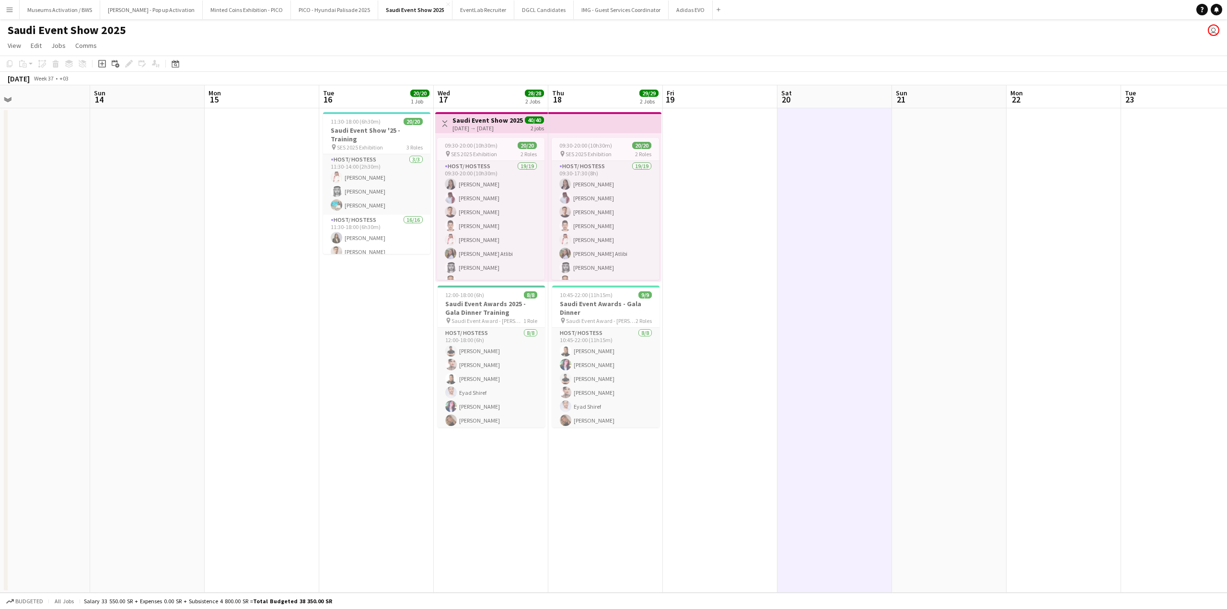
click at [12, 12] on app-icon "Menu" at bounding box center [10, 10] width 8 height 8
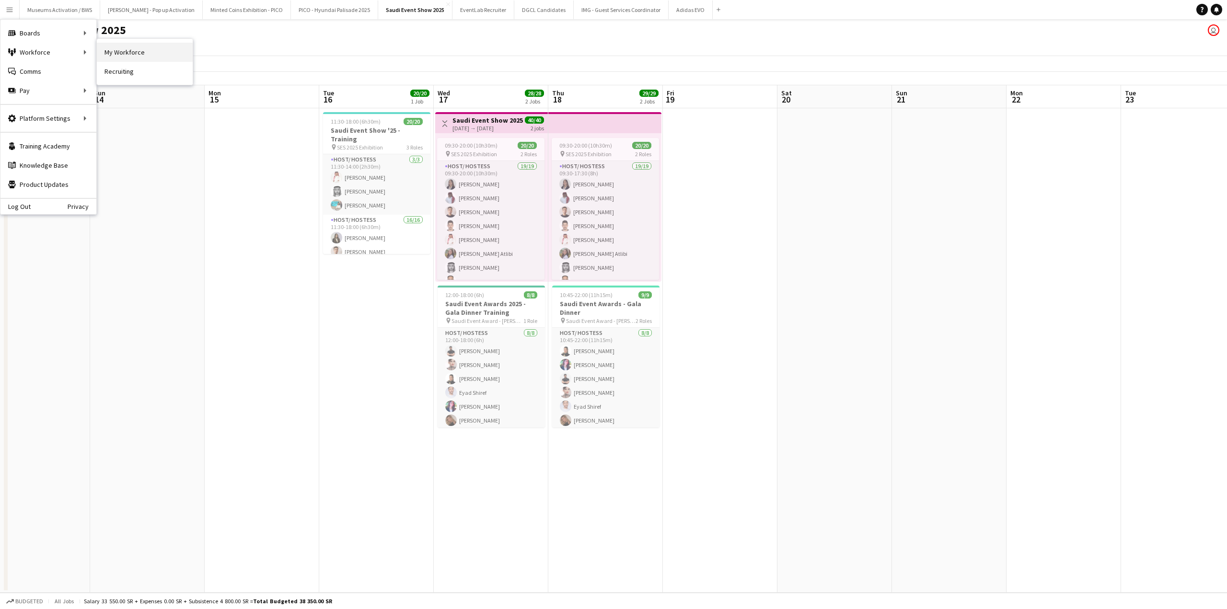
click at [108, 53] on link "My Workforce" at bounding box center [145, 52] width 96 height 19
